Goal: Task Accomplishment & Management: Use online tool/utility

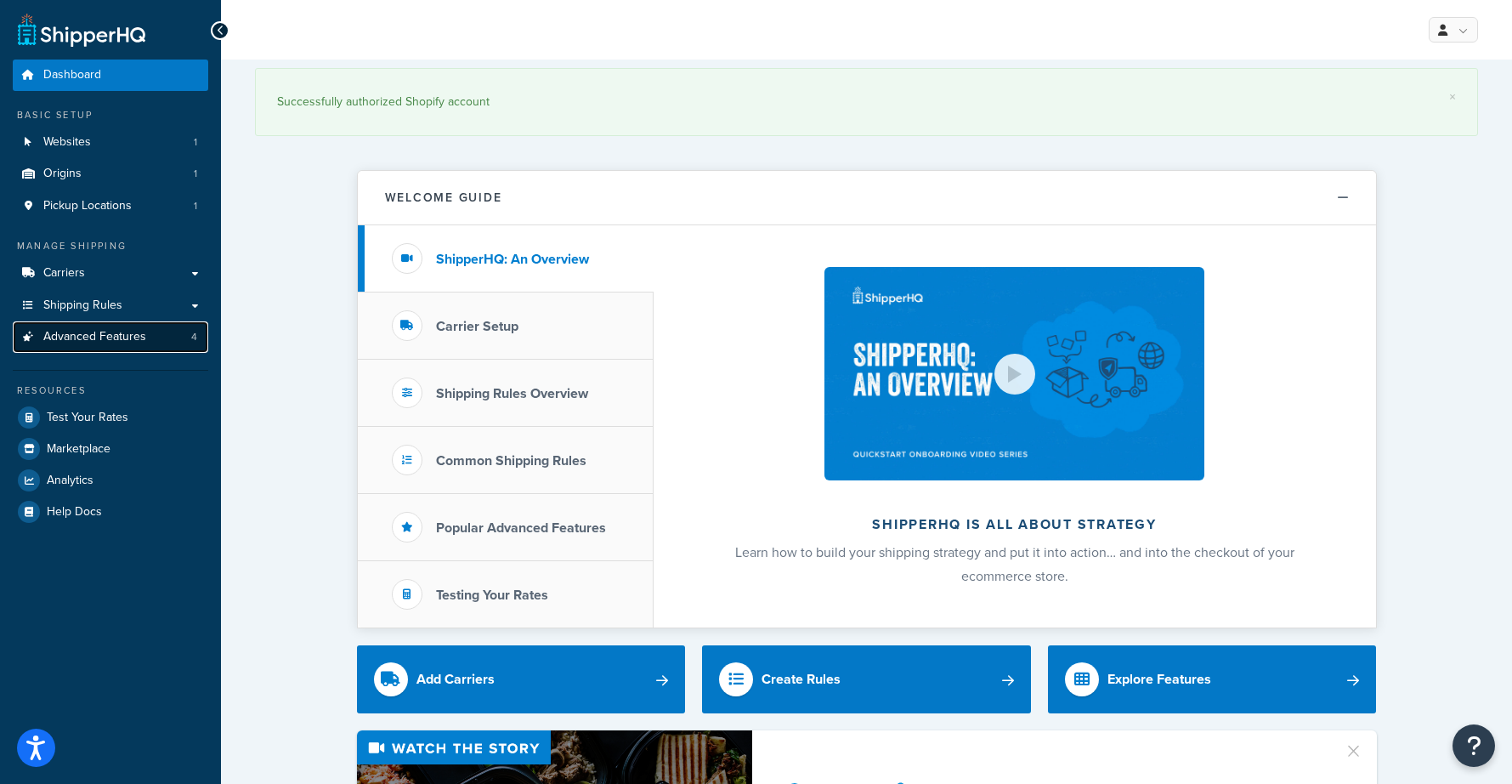
click at [94, 336] on span "Advanced Features" at bounding box center [94, 337] width 103 height 15
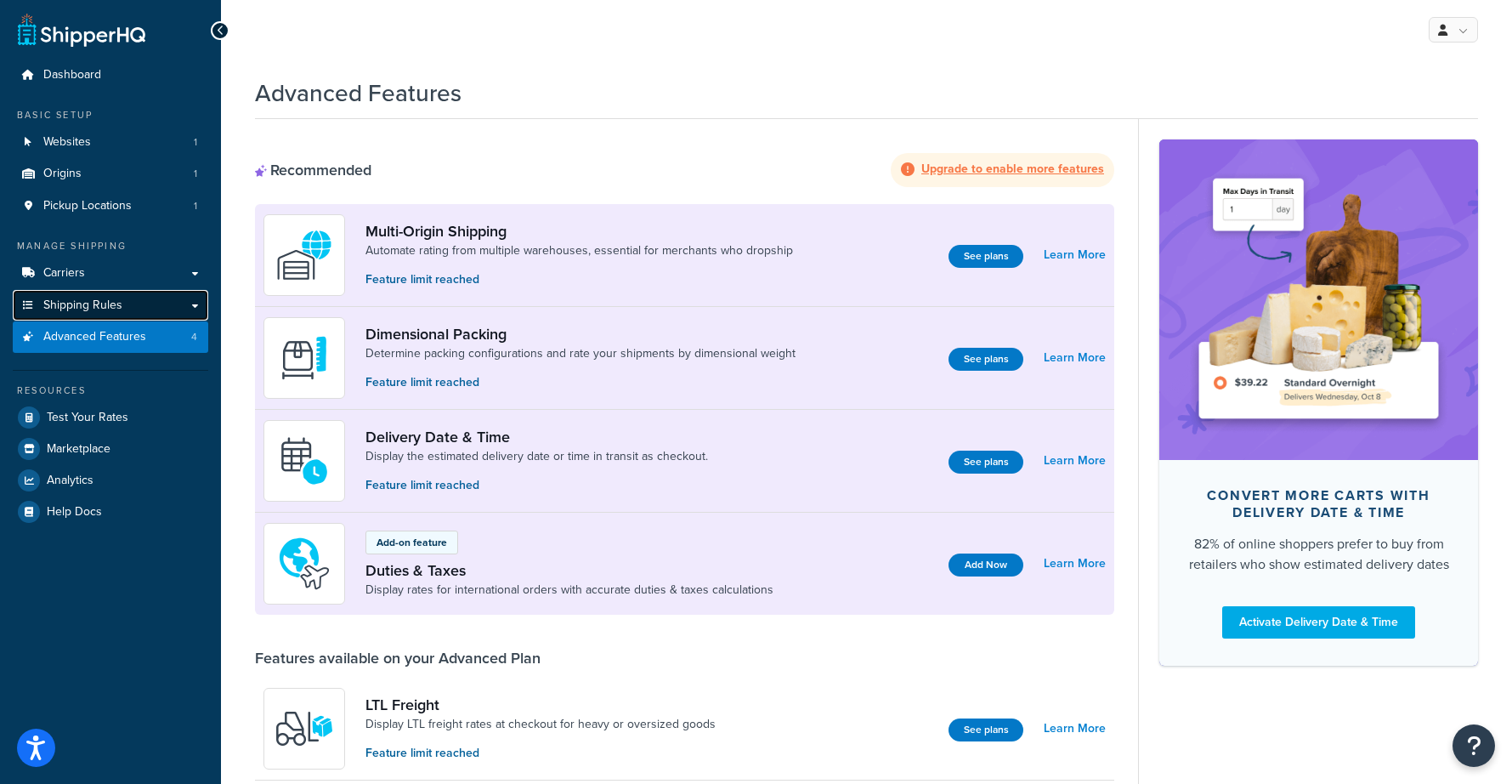
click at [191, 304] on link "Shipping Rules" at bounding box center [111, 306] width 195 height 31
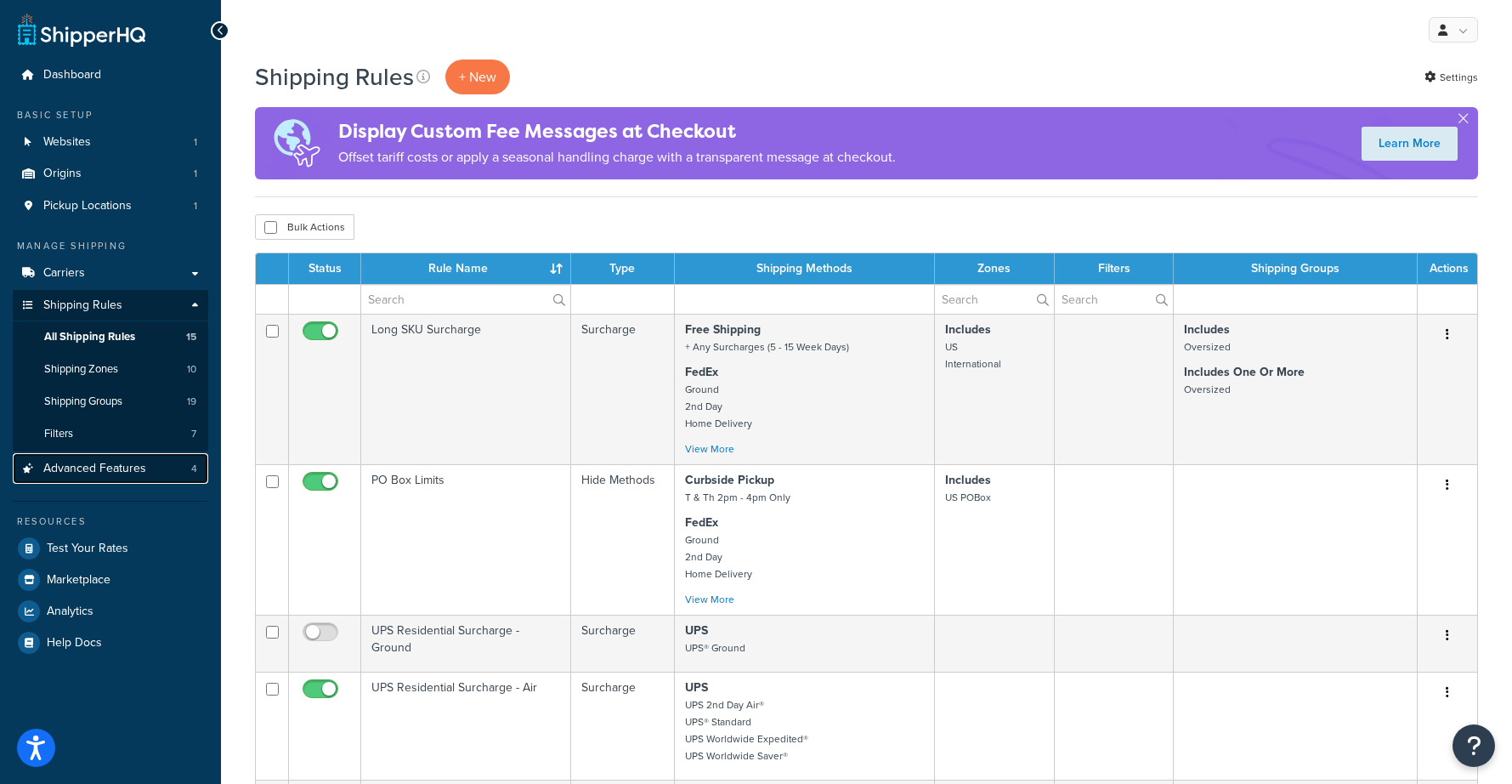
click at [68, 471] on span "Advanced Features" at bounding box center [94, 469] width 103 height 15
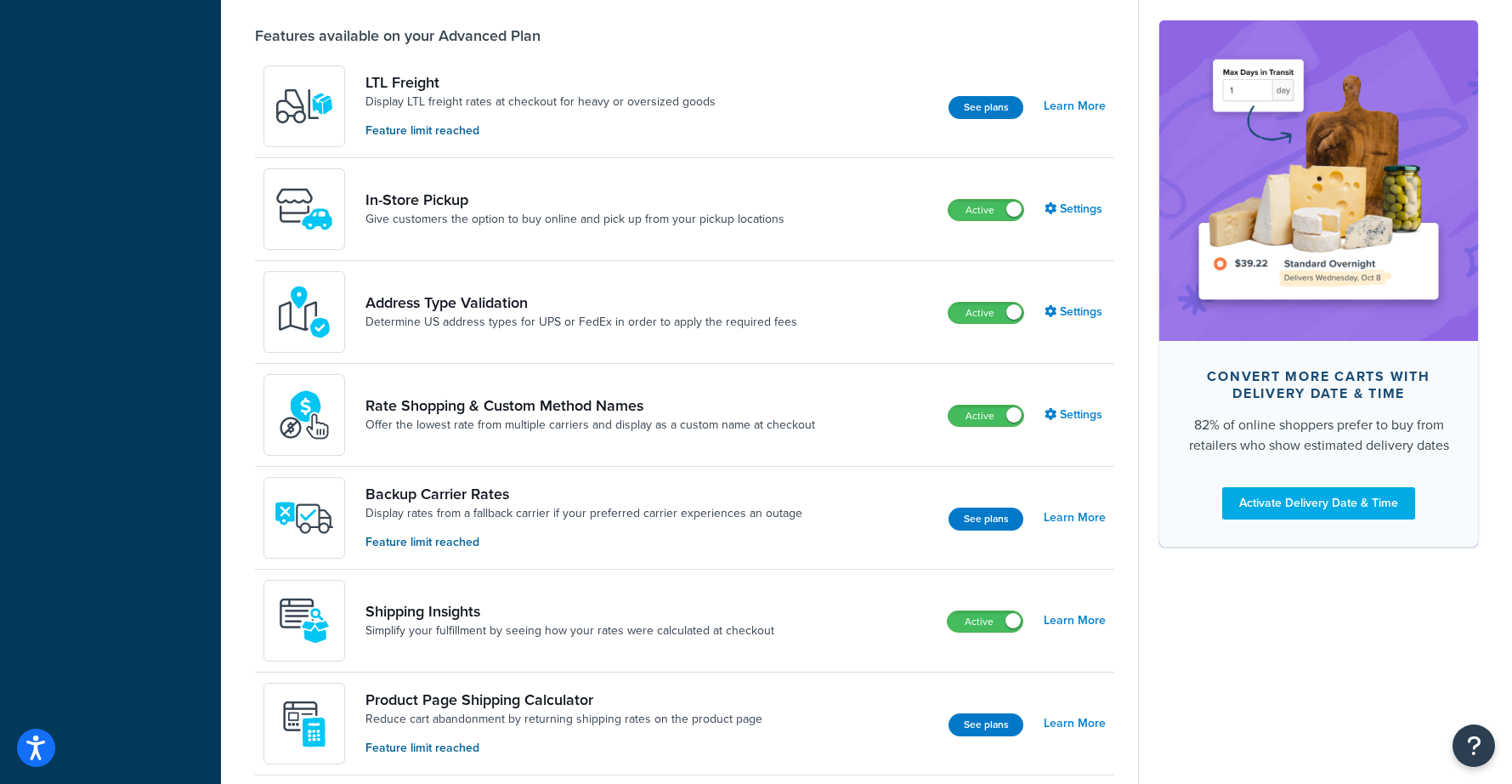
scroll to position [623, 0]
click at [1065, 409] on link "Settings" at bounding box center [1075, 414] width 61 height 24
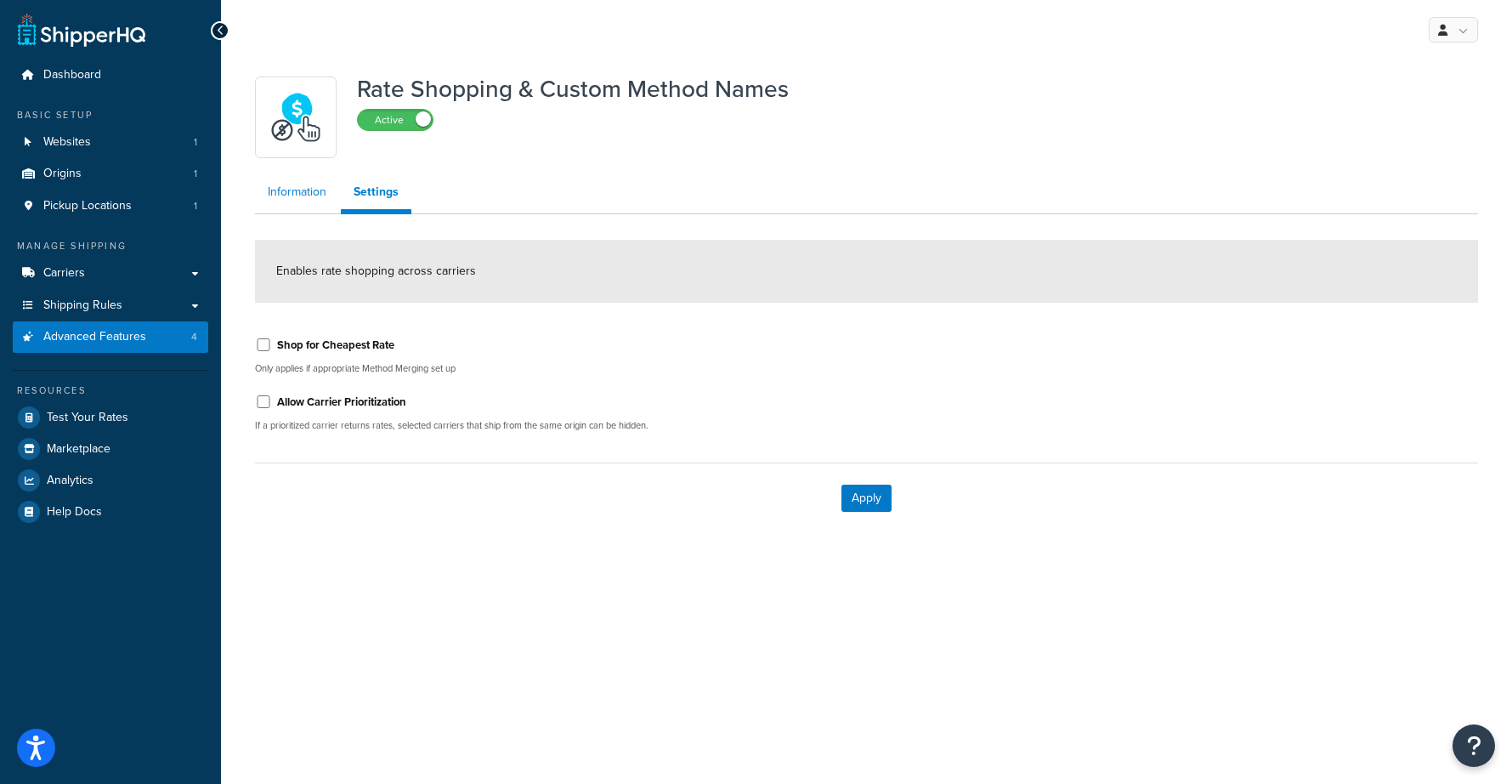
click at [294, 194] on link "Information" at bounding box center [296, 192] width 84 height 34
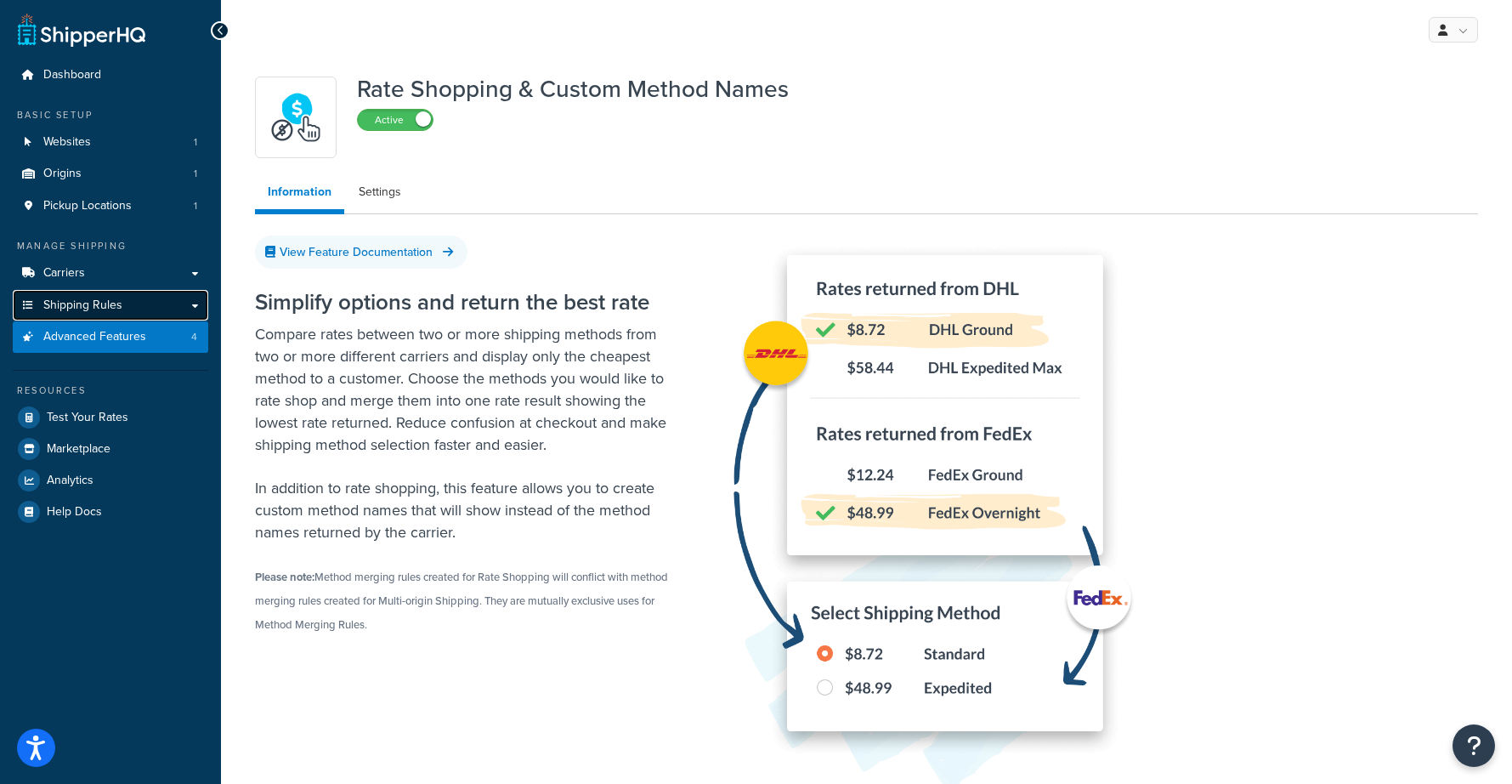
click at [60, 304] on span "Shipping Rules" at bounding box center [83, 306] width 79 height 15
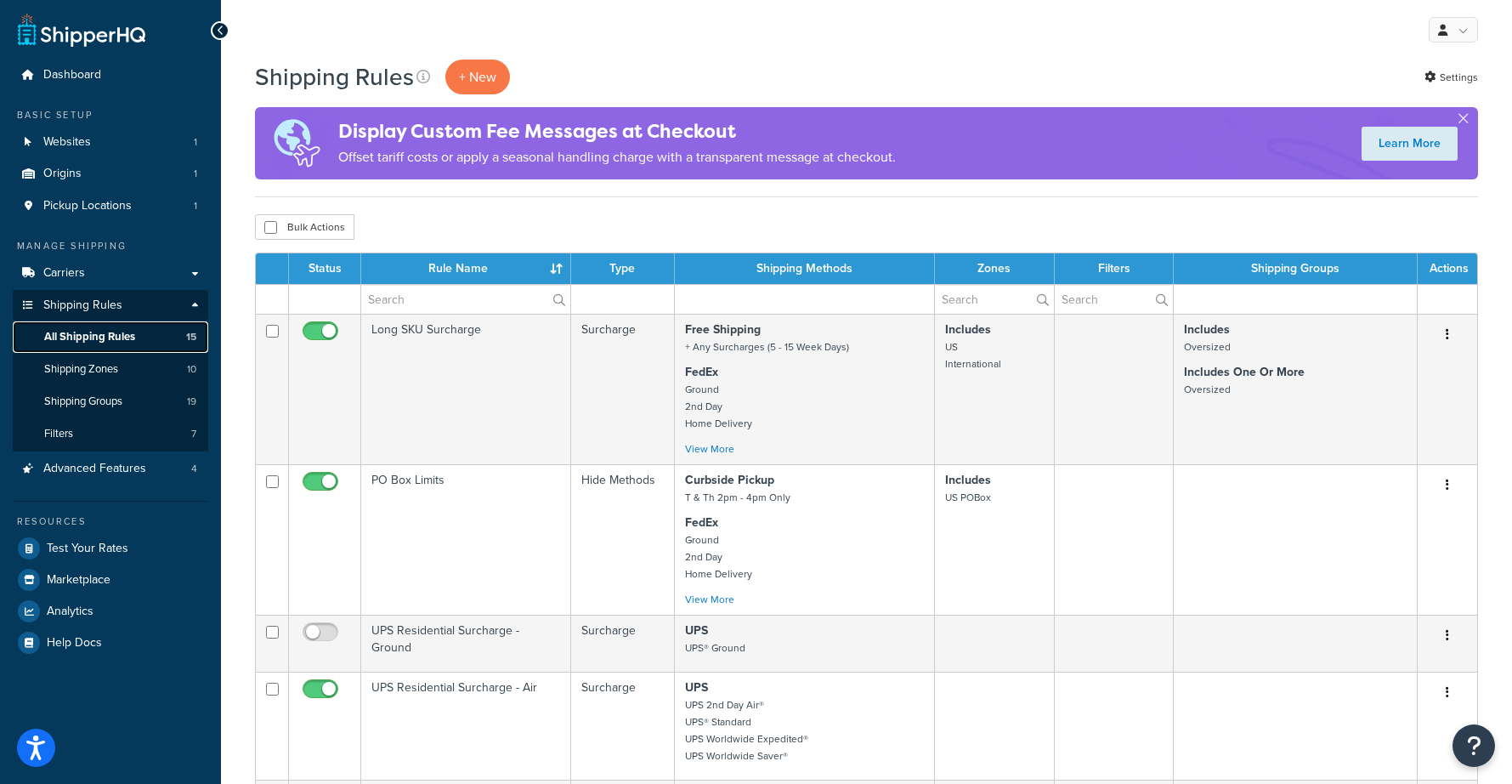
click at [99, 330] on span "All Shipping Rules" at bounding box center [89, 337] width 91 height 15
click at [86, 365] on span "Shipping Zones" at bounding box center [81, 369] width 74 height 15
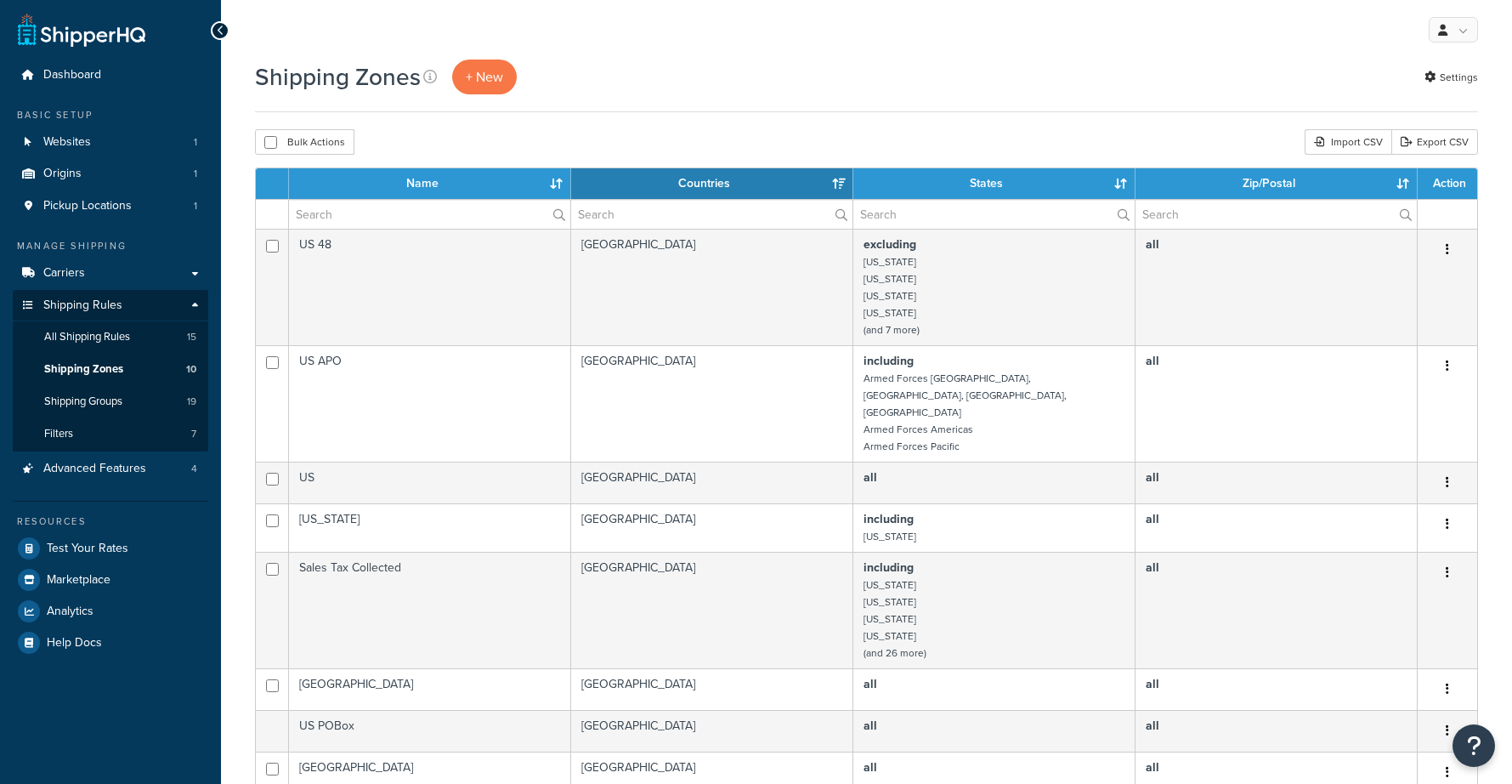
select select "15"
click at [60, 266] on span "Carriers" at bounding box center [64, 273] width 41 height 15
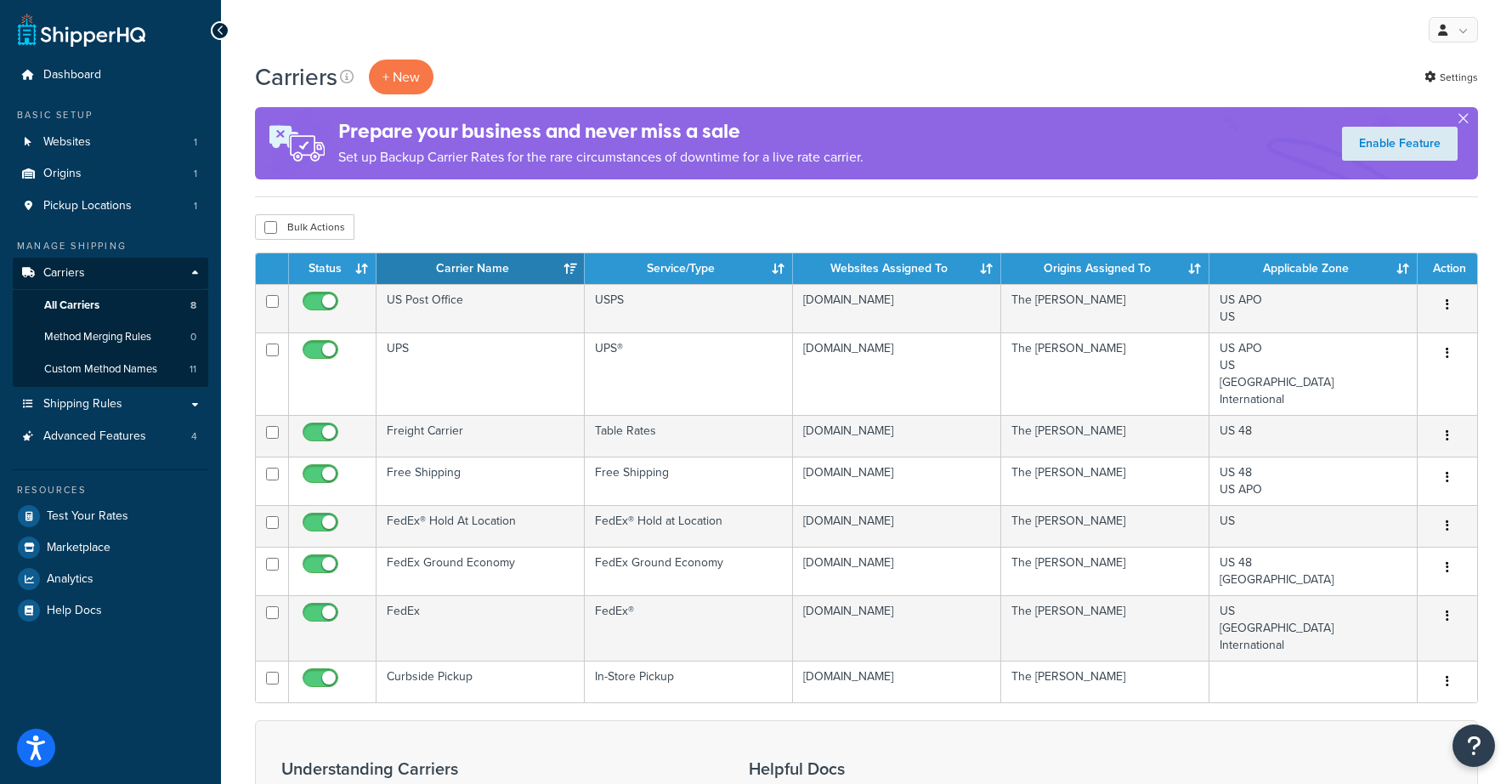
click at [1465, 120] on button "button" at bounding box center [1463, 122] width 4 height 4
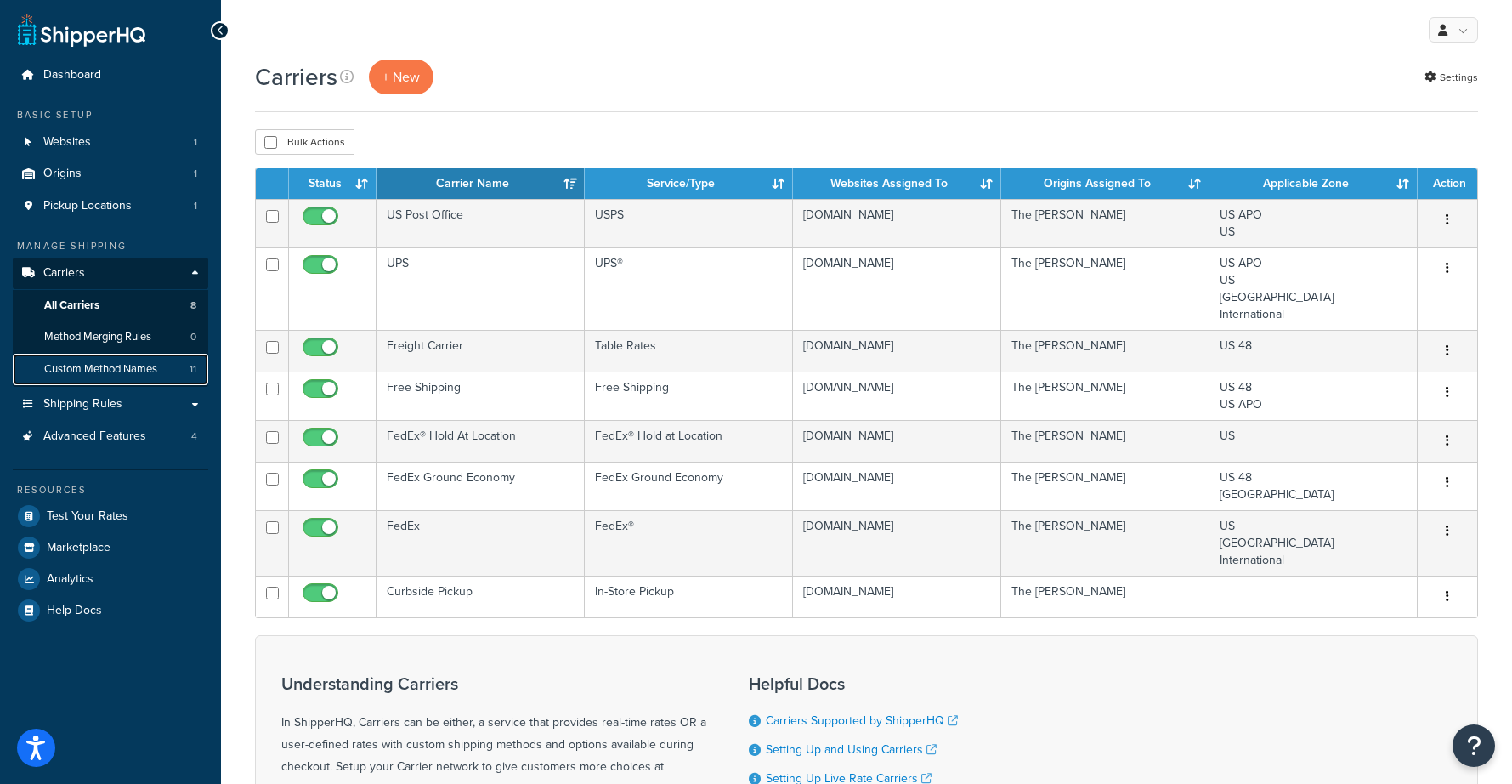
click at [101, 366] on span "Custom Method Names" at bounding box center [100, 369] width 113 height 15
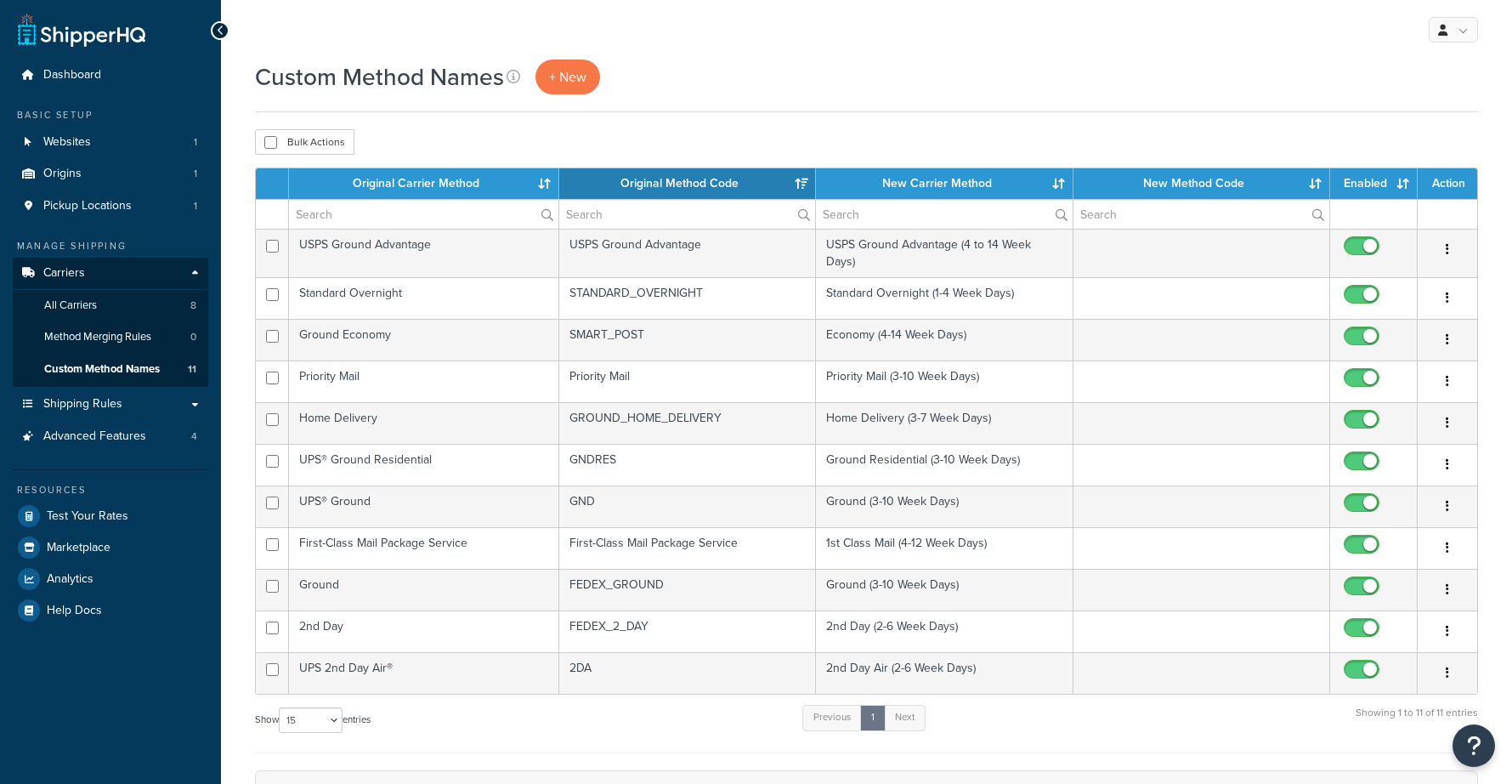
select select "15"
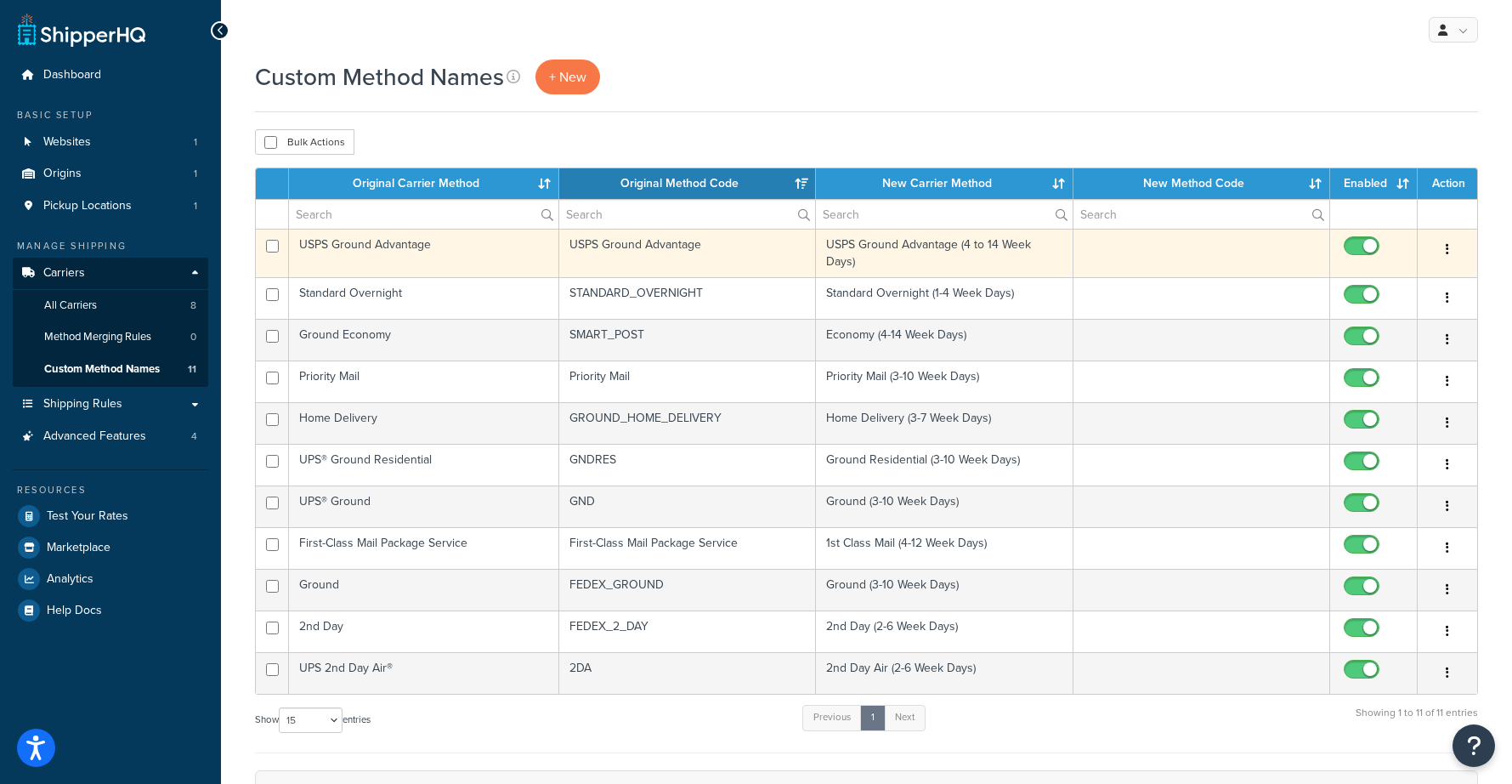
click at [925, 250] on td "USPS Ground Advantage (4 to 14 Week Days)" at bounding box center [944, 253] width 256 height 48
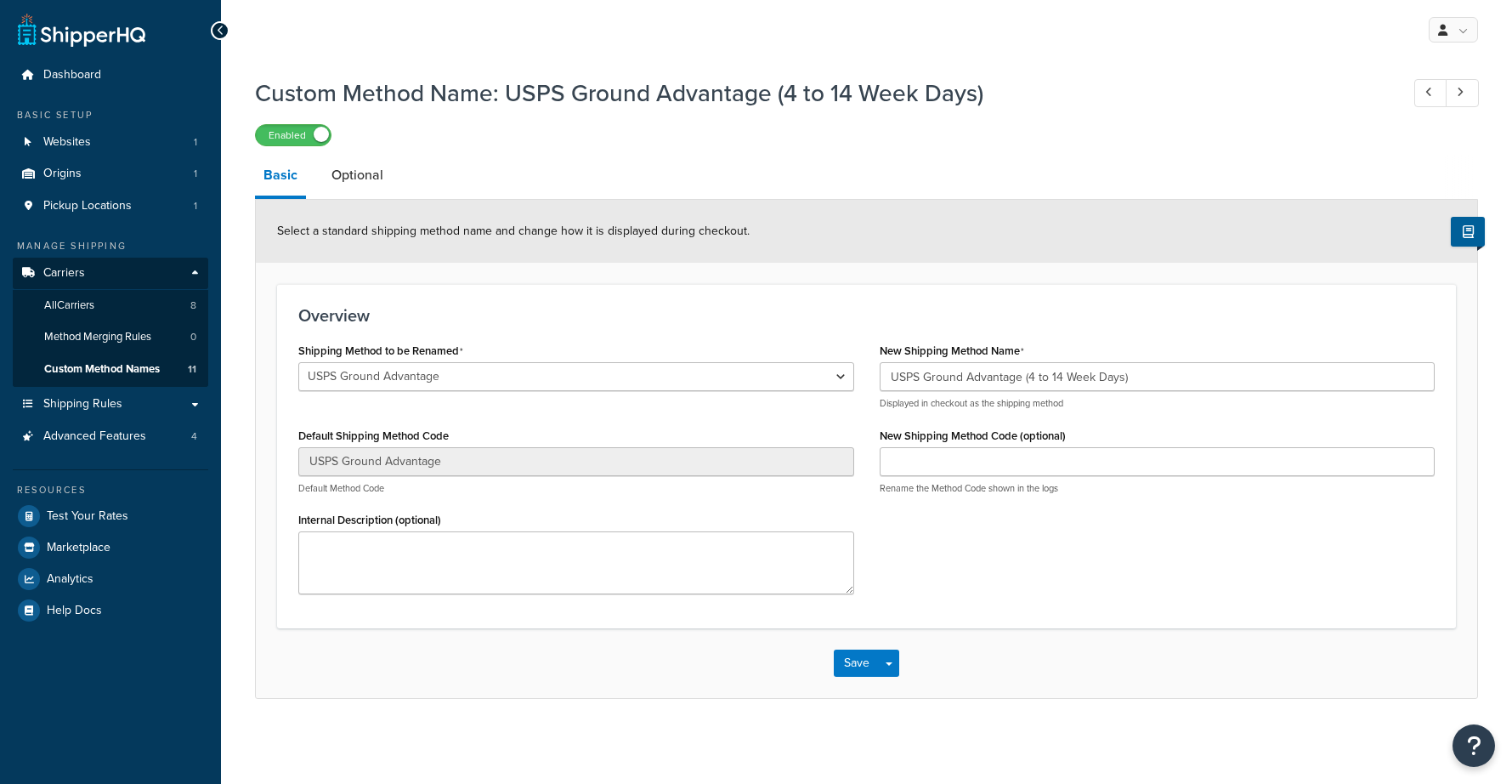
select select "701509"
drag, startPoint x: 1150, startPoint y: 377, endPoint x: 858, endPoint y: 373, distance: 292.0
click at [858, 373] on div "Shipping Method to be Renamed Ground 2nd Day Home Delivery International Econom…" at bounding box center [867, 472] width 1162 height 269
paste input "Post Office (USPS Ground Advantage 4 to 14 Week Days)"
type input "US Post Office (USPS Ground Advantage 4 to 14 Week Days)"
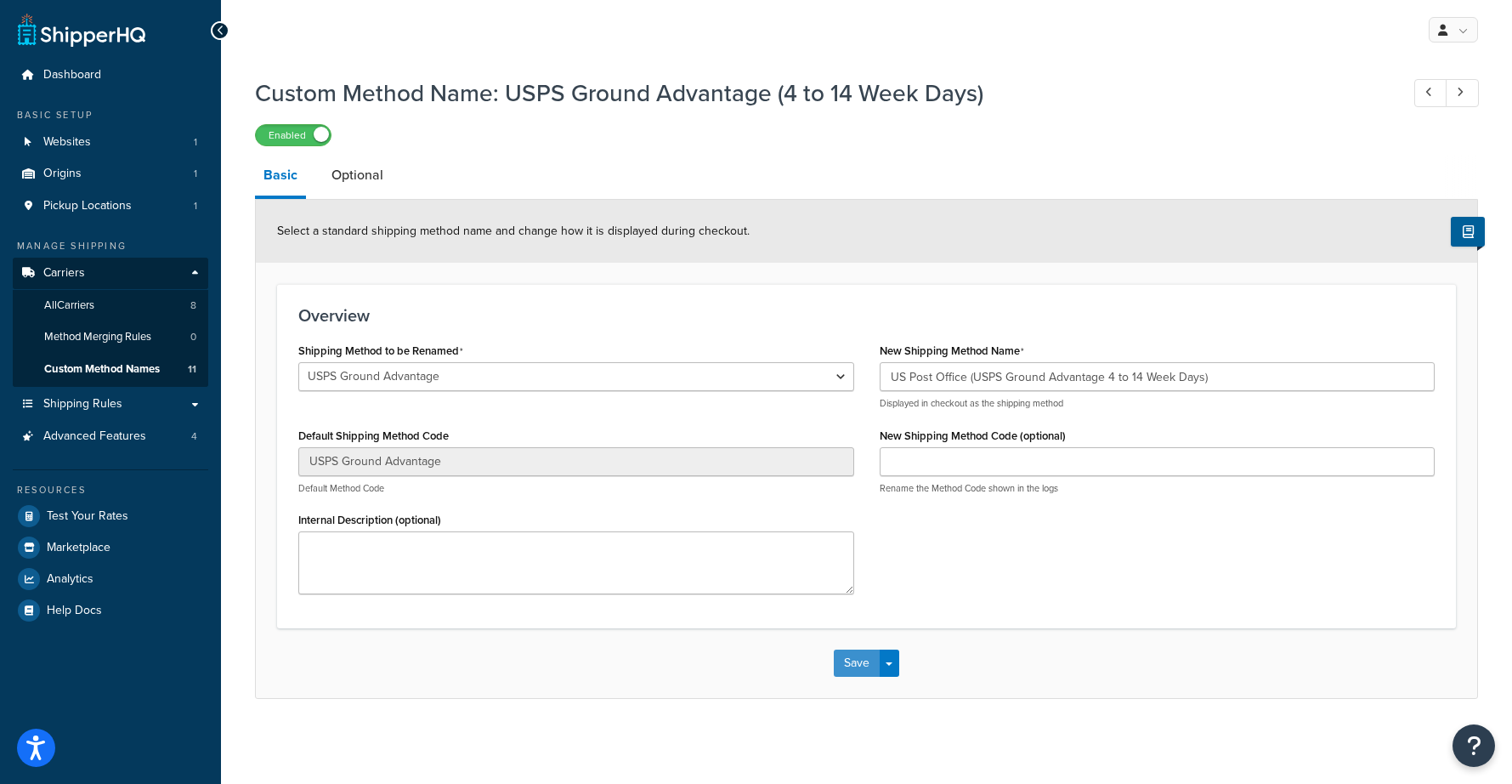
click at [864, 662] on button "Save" at bounding box center [857, 663] width 46 height 28
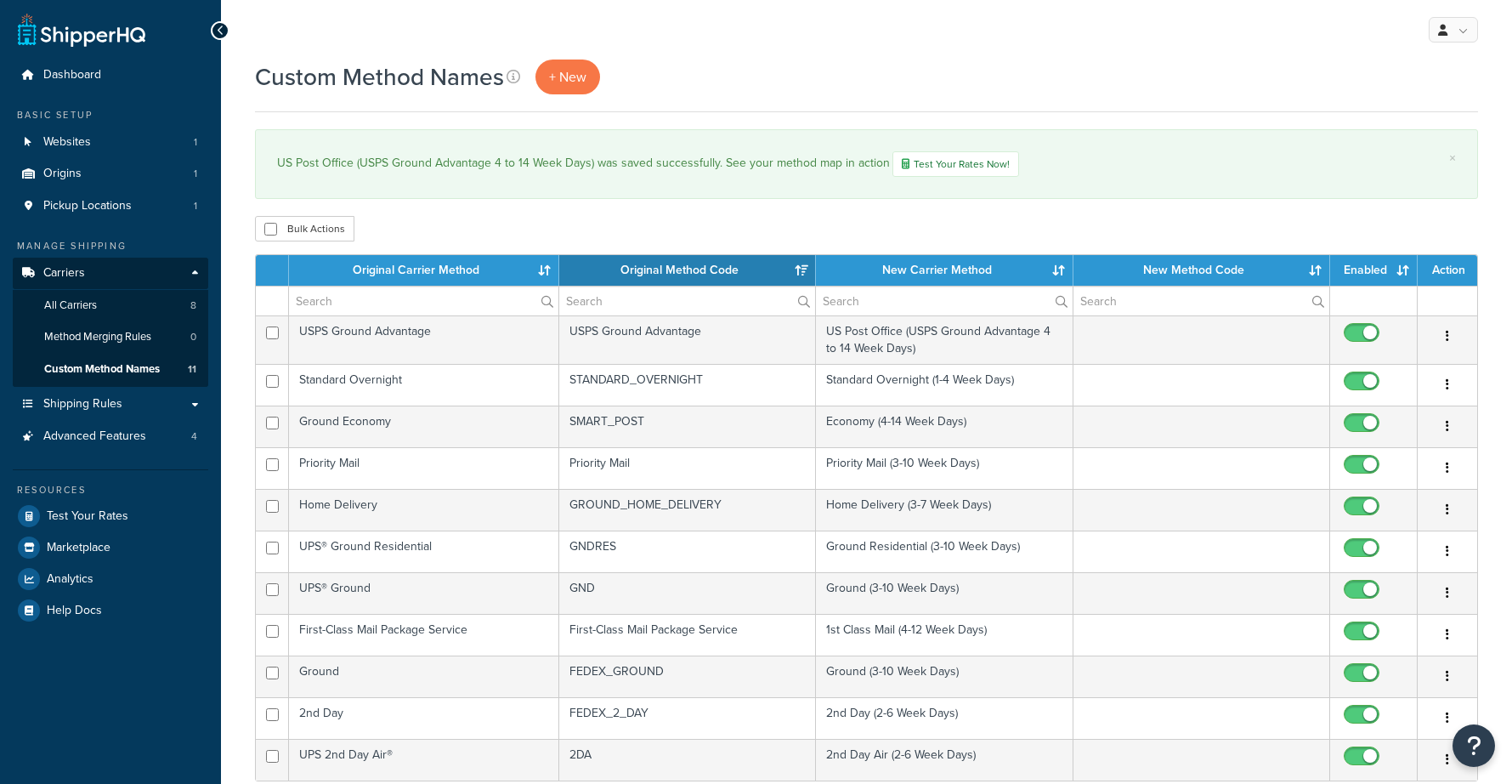
select select "15"
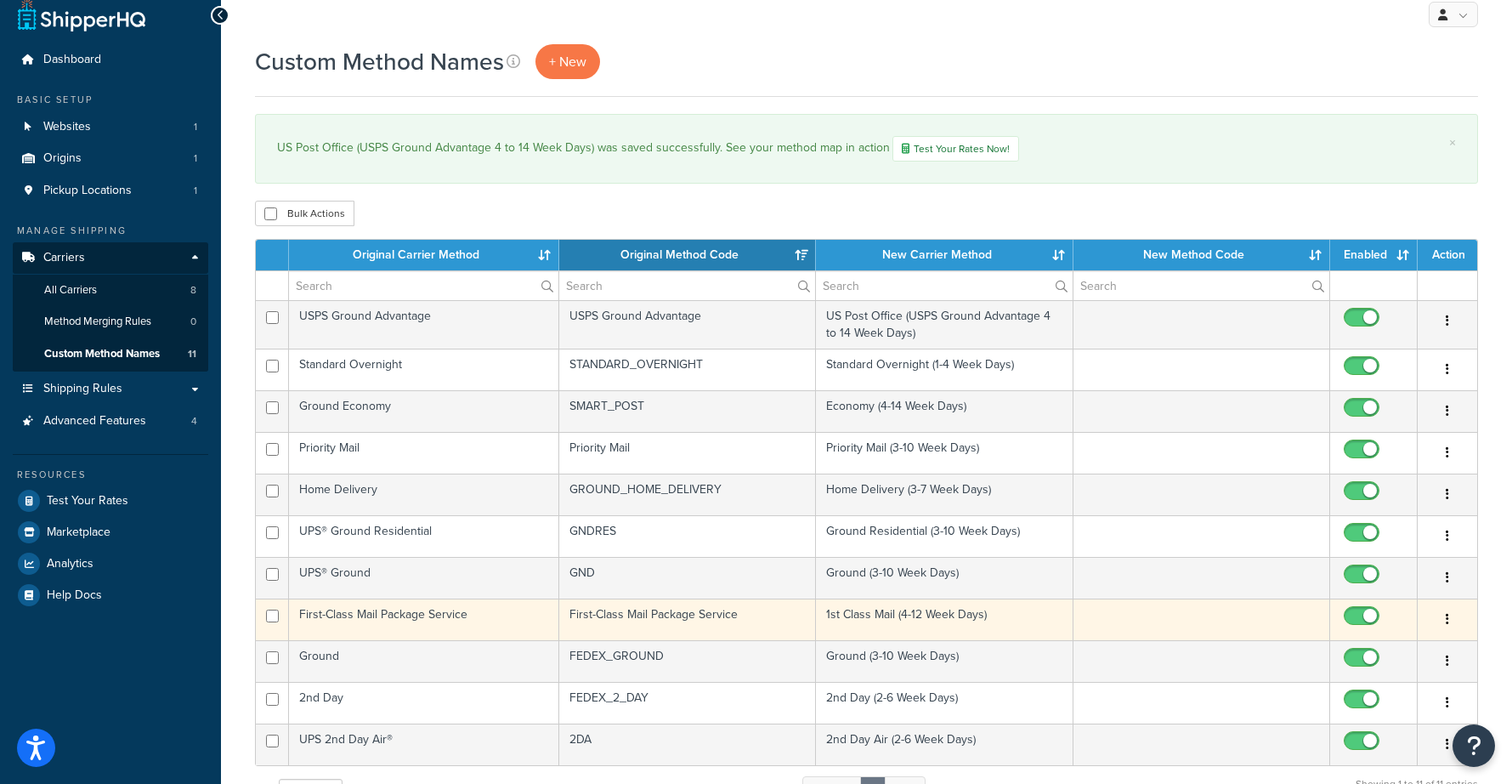
scroll to position [30, 0]
